Goal: Task Accomplishment & Management: Manage account settings

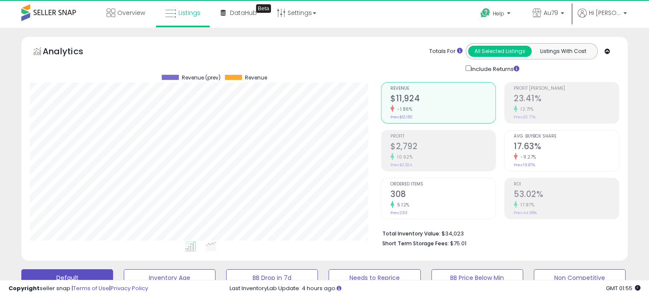
scroll to position [175, 351]
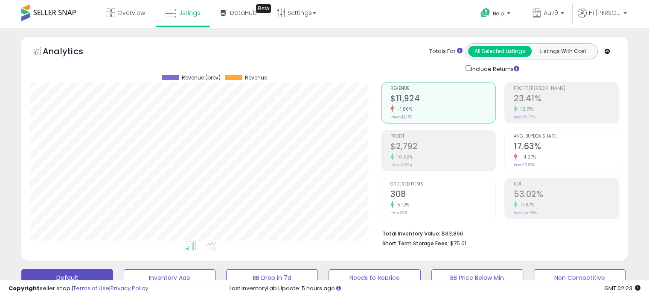
scroll to position [175, 351]
